Goal: Task Accomplishment & Management: Manage account settings

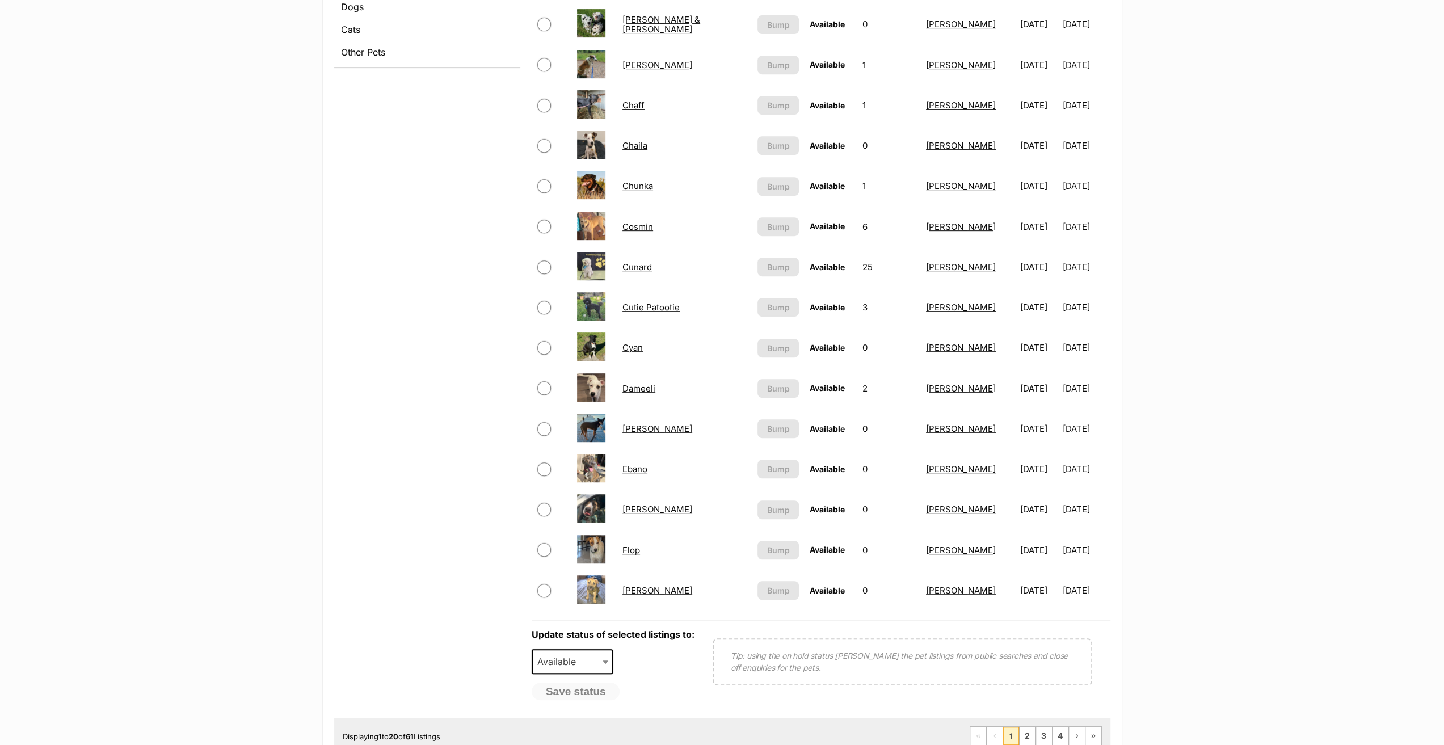
scroll to position [511, 0]
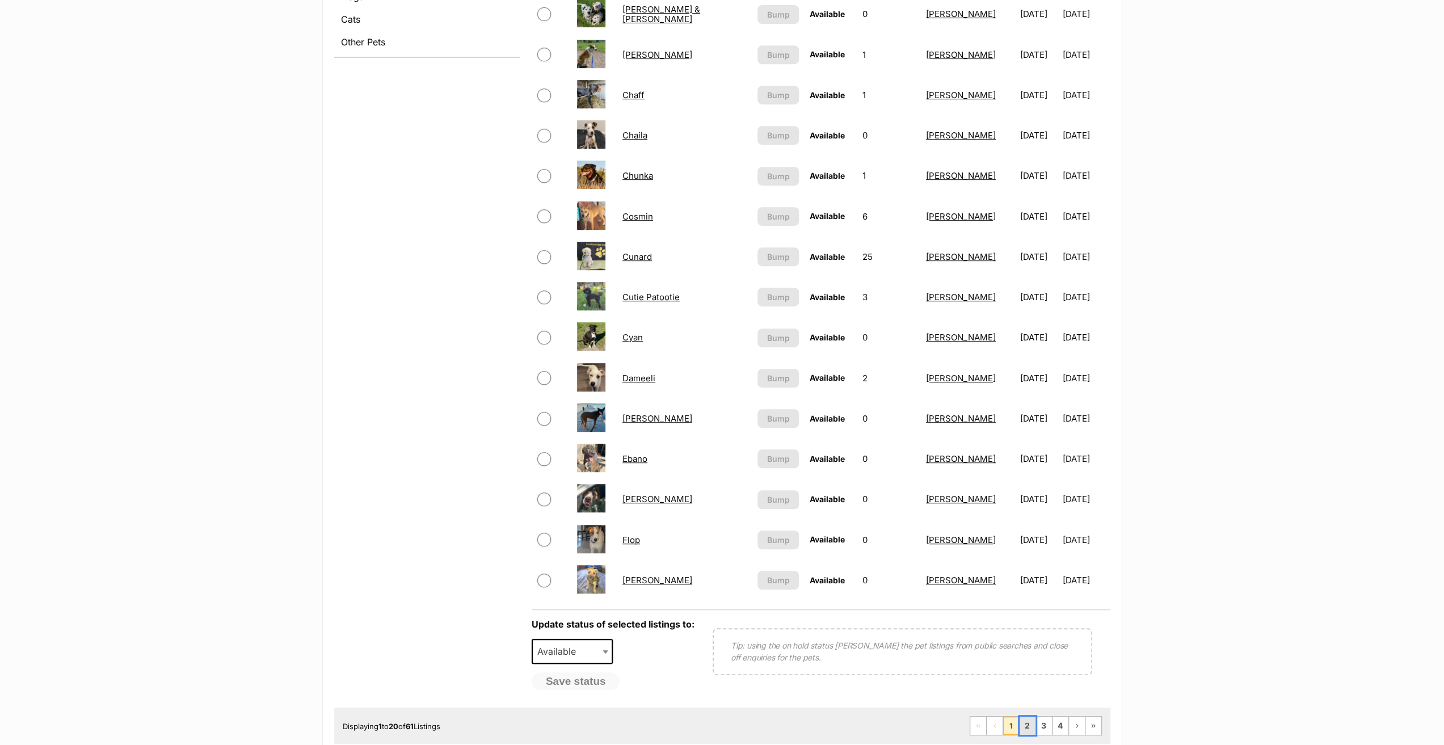
click at [1030, 721] on link "2" at bounding box center [1027, 725] width 16 height 18
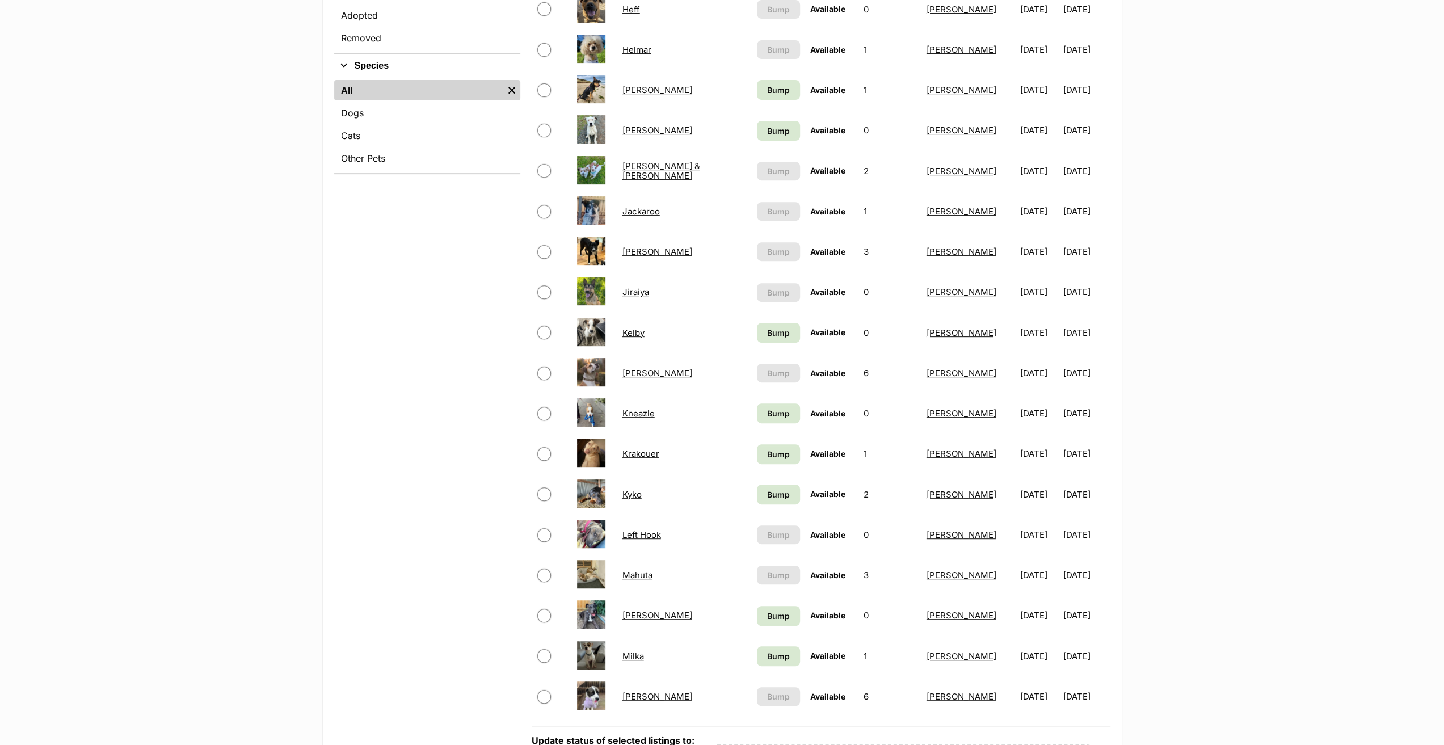
scroll to position [397, 0]
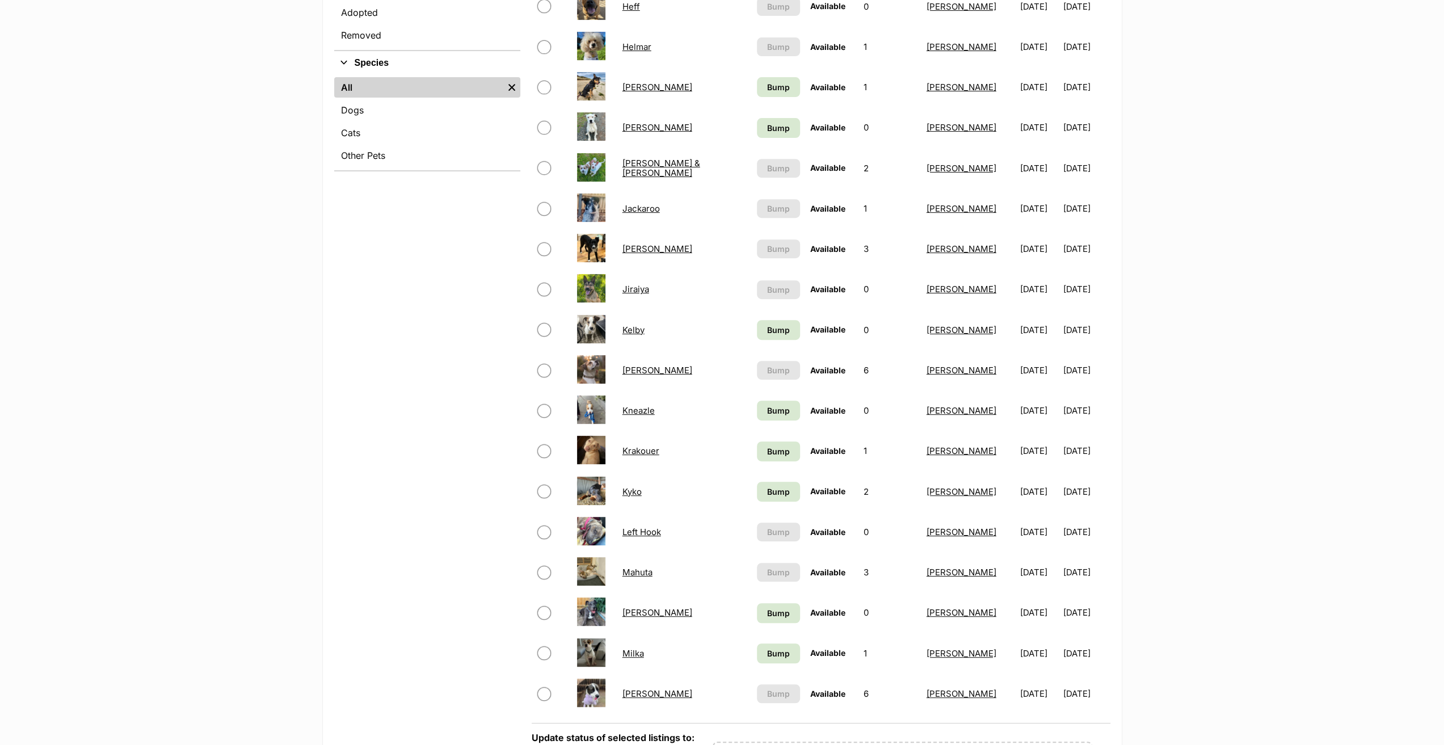
click at [542, 693] on input "checkbox" at bounding box center [544, 694] width 14 height 14
checkbox input "true"
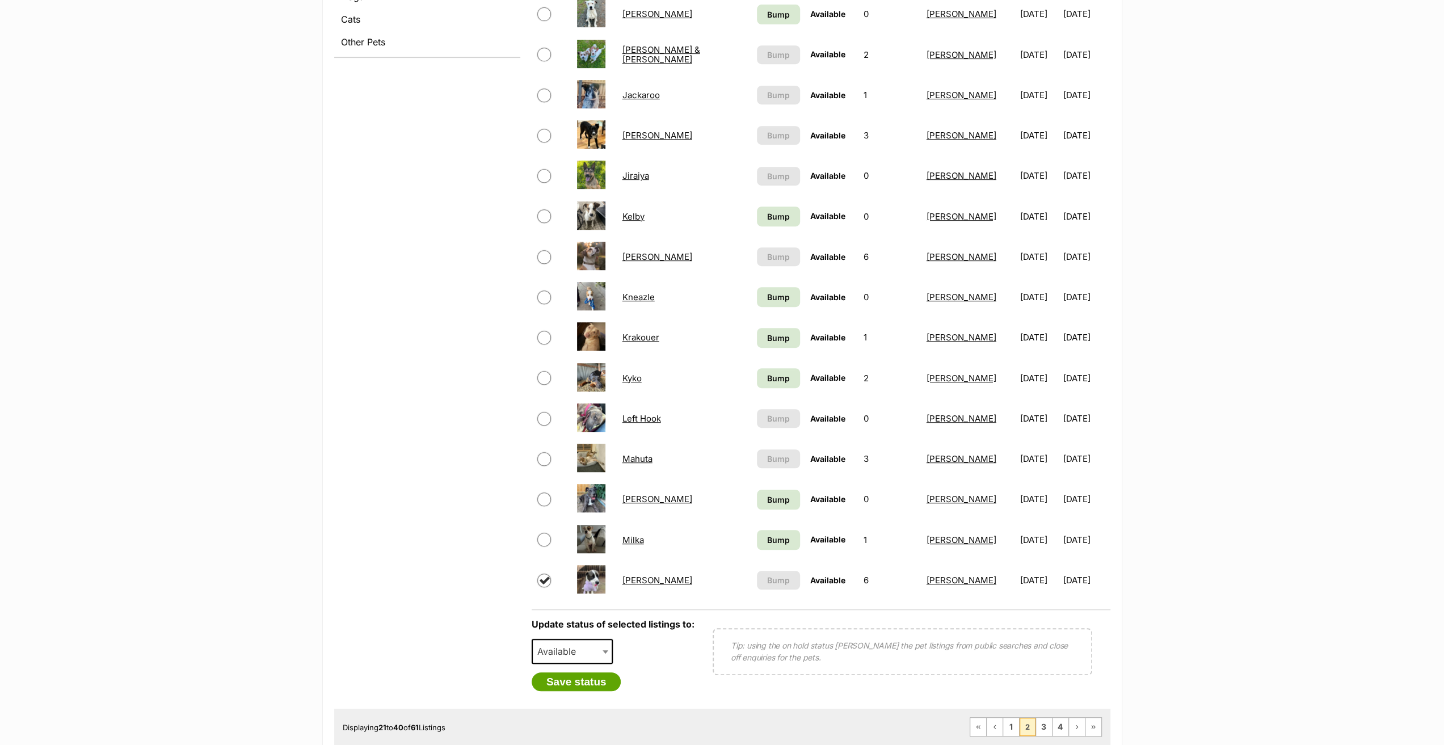
scroll to position [681, 0]
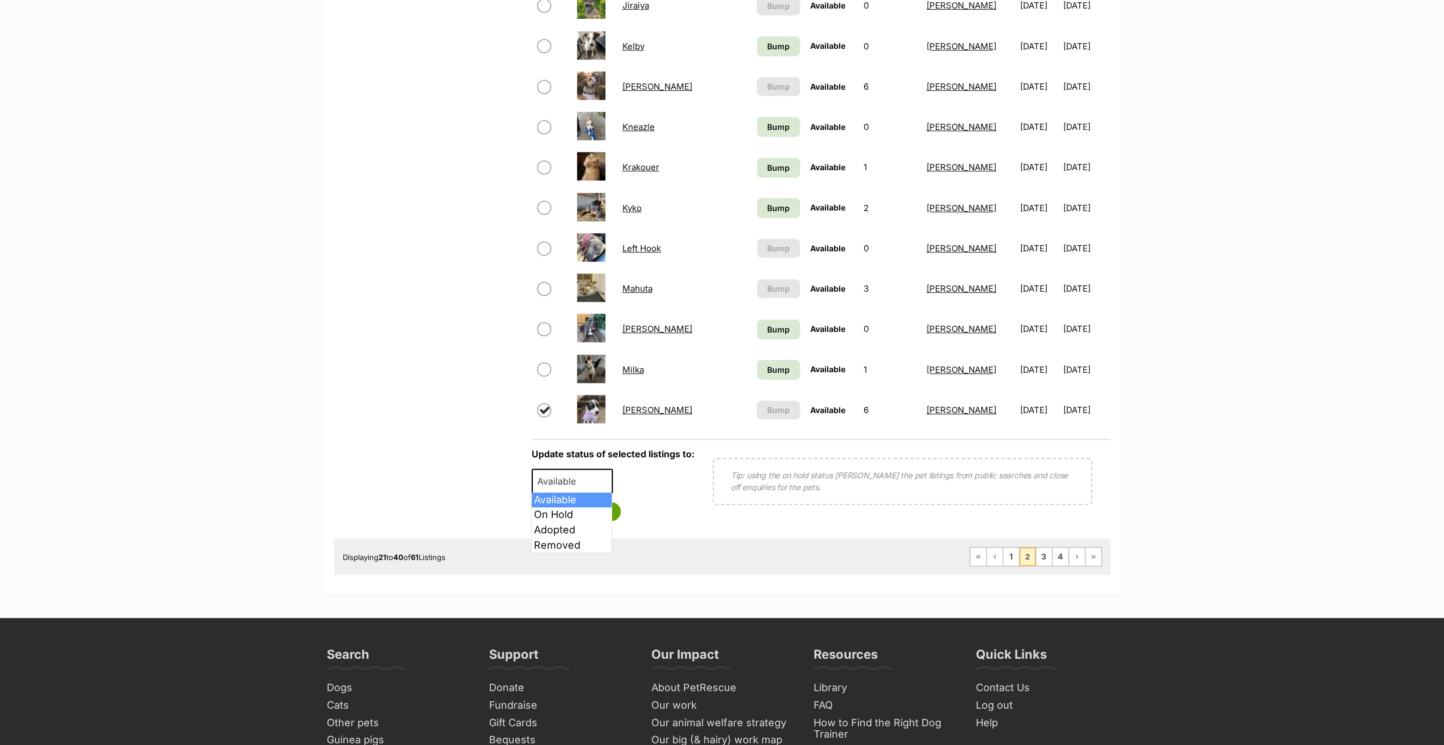
click at [566, 482] on span "Available" at bounding box center [560, 481] width 54 height 16
select select "on_hold"
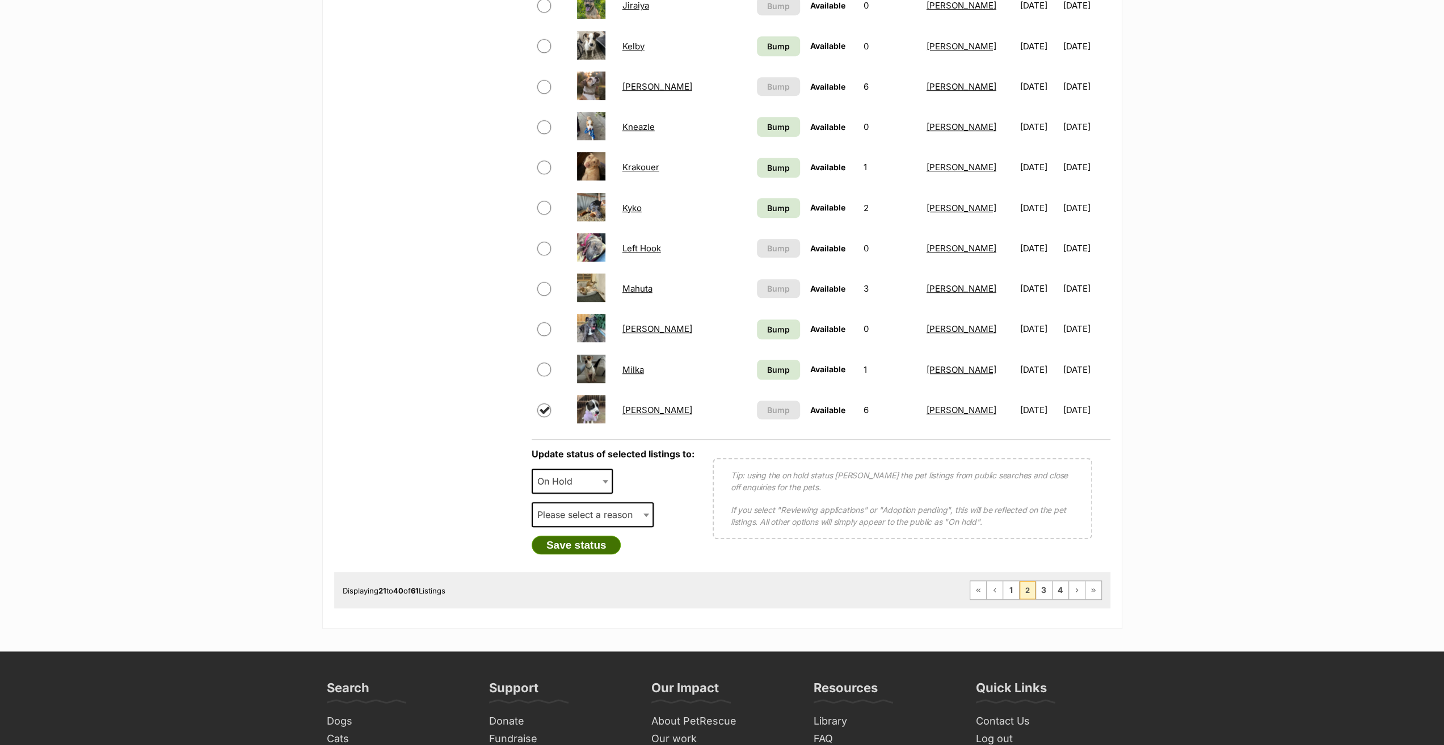
click at [577, 546] on button "Save status" at bounding box center [577, 544] width 90 height 19
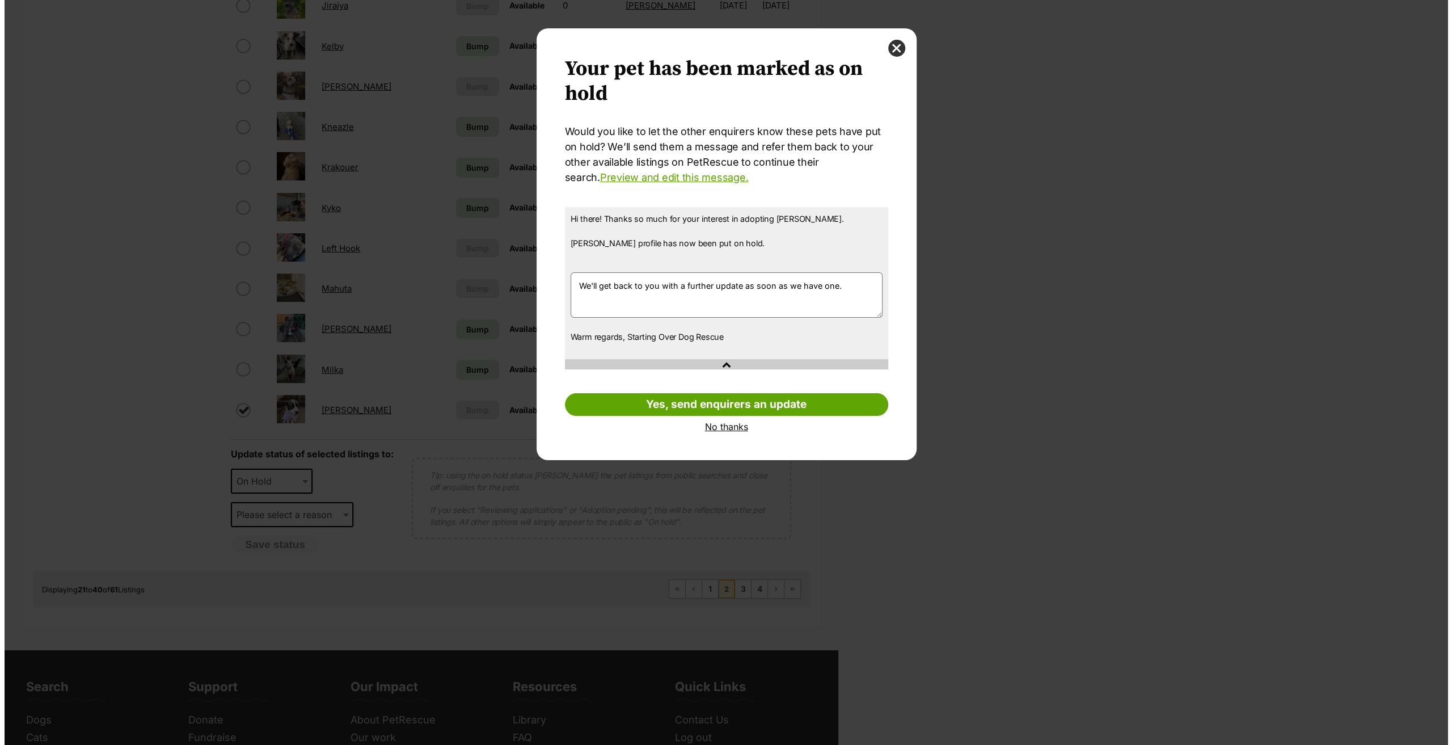
scroll to position [0, 0]
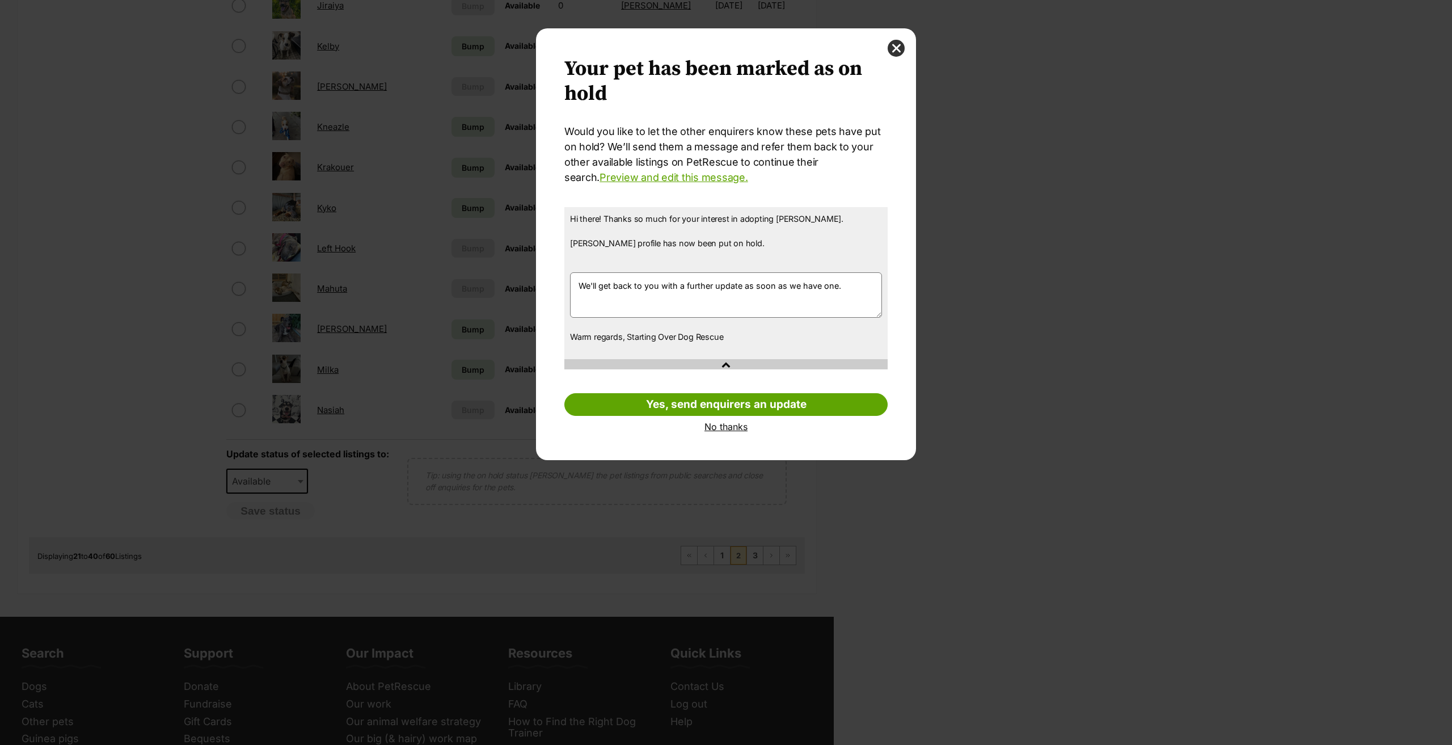
click at [727, 426] on link "No thanks" at bounding box center [725, 426] width 323 height 10
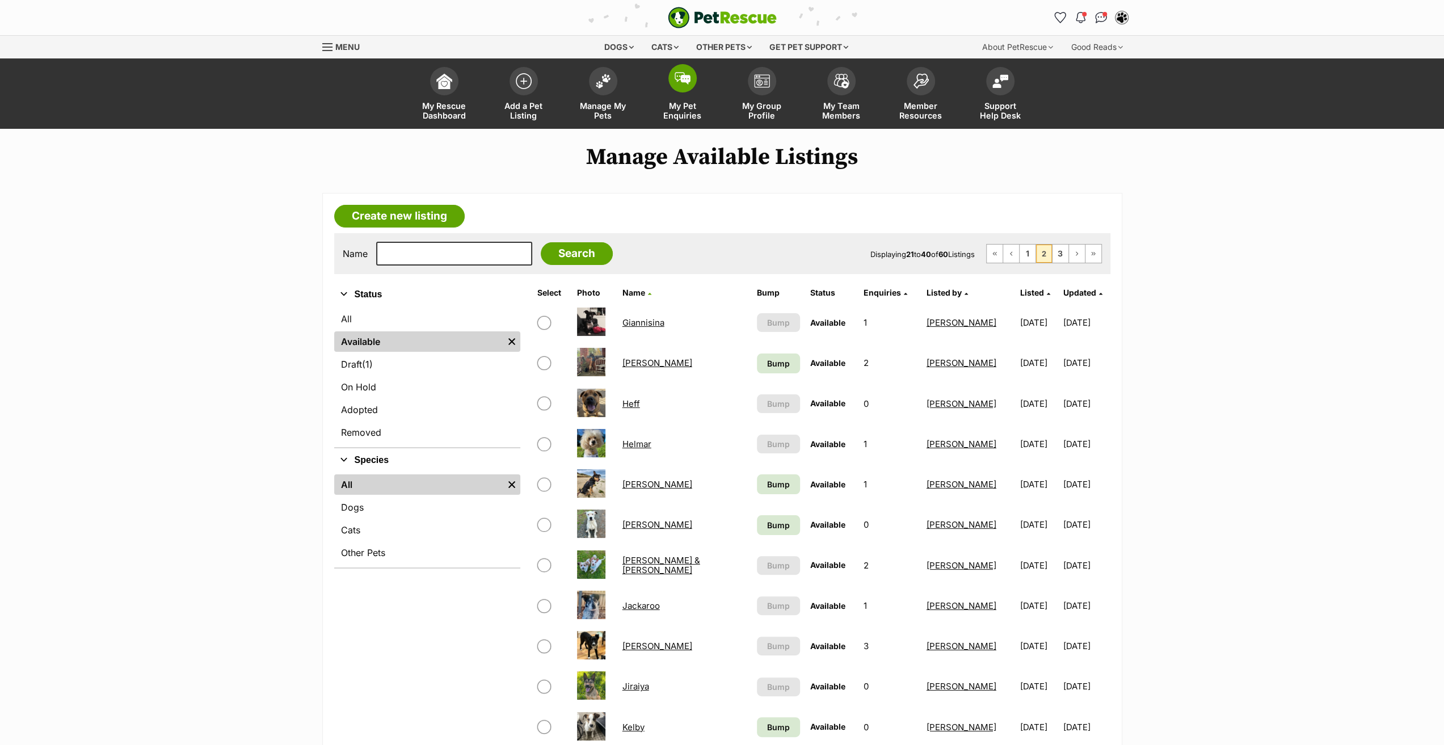
click at [680, 107] on span "My Pet Enquiries" at bounding box center [682, 110] width 51 height 19
